Goal: Task Accomplishment & Management: Use online tool/utility

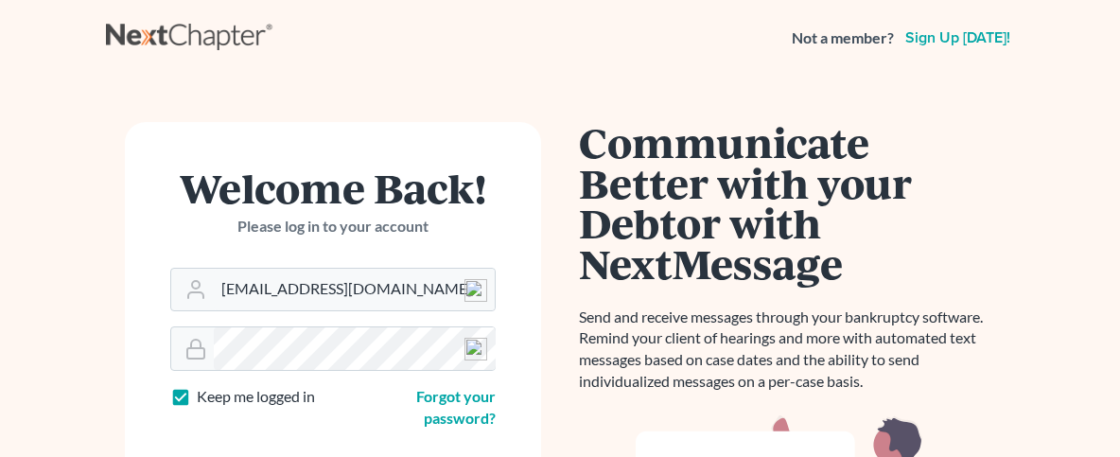
scroll to position [369, 0]
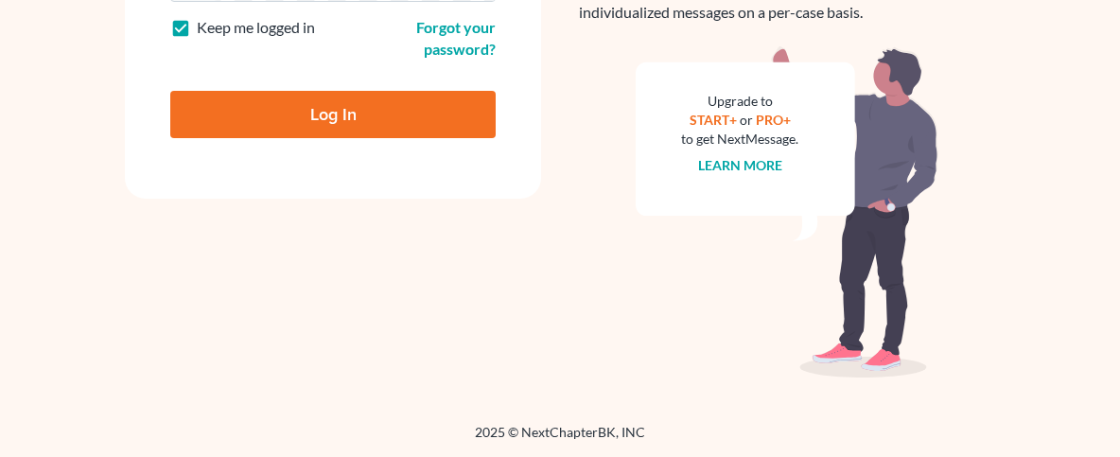
click at [306, 109] on input "Log In" at bounding box center [333, 114] width 326 height 47
type input "Thinking..."
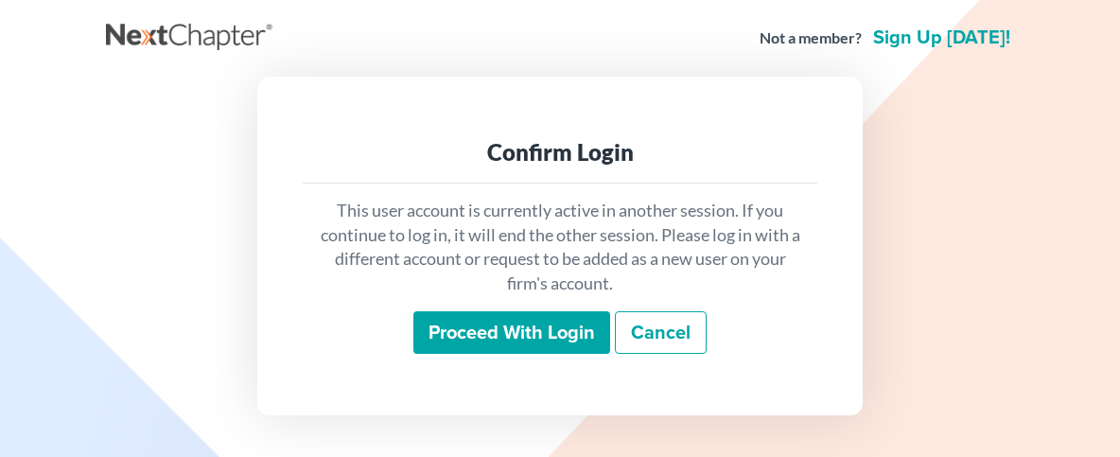
click at [492, 325] on input "Proceed with login" at bounding box center [512, 333] width 197 height 44
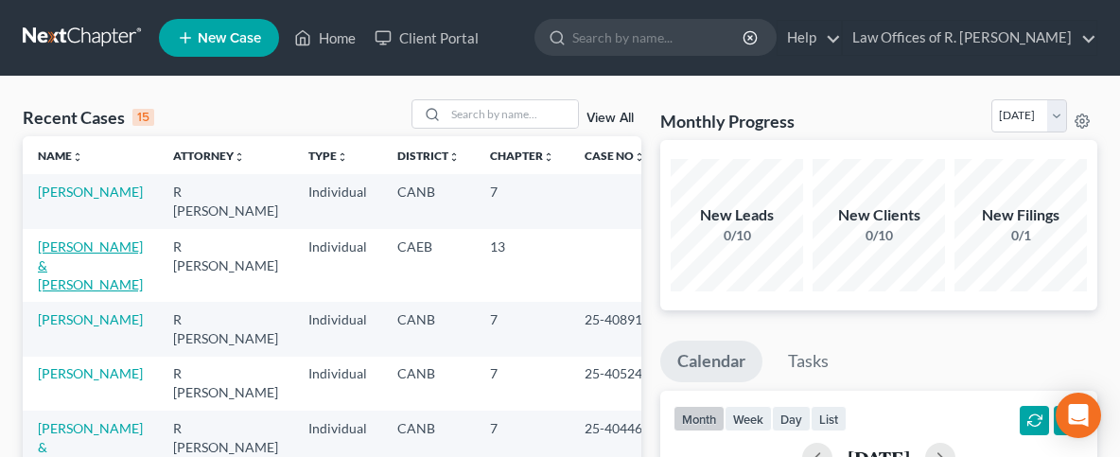
click at [66, 247] on link "Christy, James & Rachelle" at bounding box center [90, 265] width 105 height 54
